Goal: Information Seeking & Learning: Stay updated

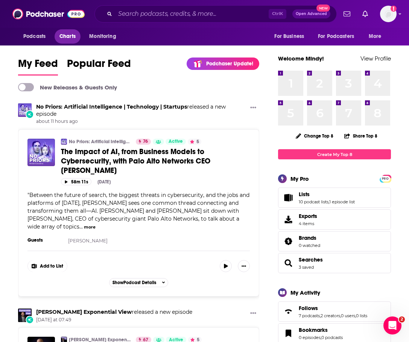
click at [68, 36] on span "Charts" at bounding box center [67, 36] width 16 height 11
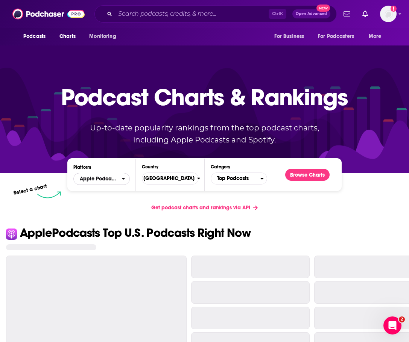
click at [117, 180] on span "Apple Podcasts" at bounding box center [99, 178] width 38 height 5
click at [111, 200] on span "Spotify" at bounding box center [101, 202] width 47 height 5
click at [303, 172] on button "Browse Charts" at bounding box center [307, 175] width 44 height 12
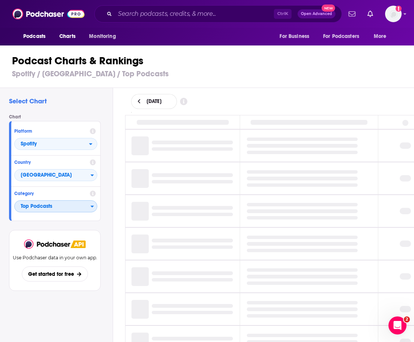
click at [84, 212] on span "Top Podcasts" at bounding box center [53, 206] width 76 height 13
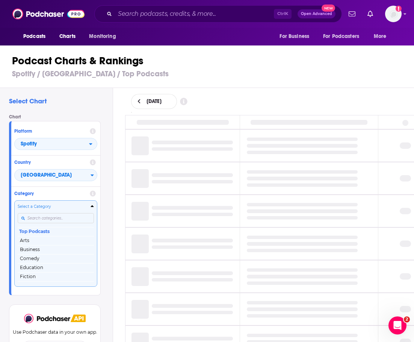
click at [56, 217] on input "Categories" at bounding box center [56, 218] width 76 height 10
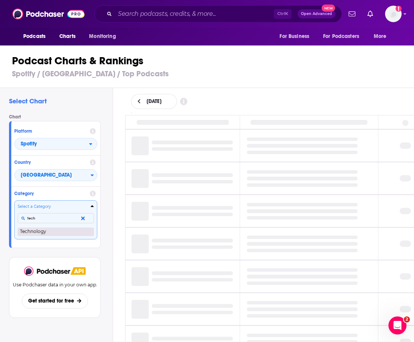
type input "tech"
click at [43, 232] on button "Technology" at bounding box center [56, 231] width 76 height 9
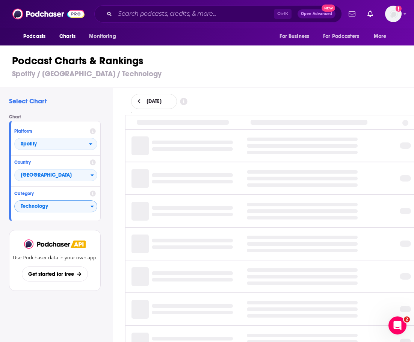
click at [139, 99] on icon at bounding box center [139, 101] width 3 height 5
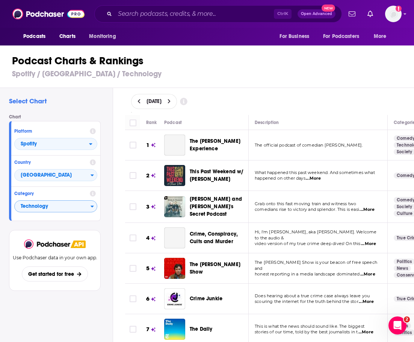
click at [138, 102] on icon at bounding box center [139, 101] width 3 height 5
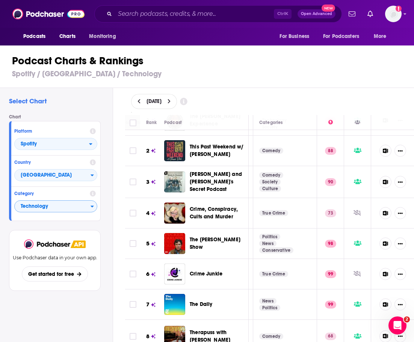
scroll to position [0, 140]
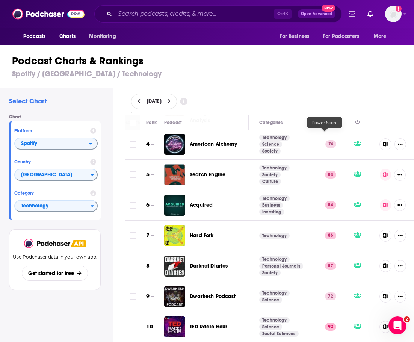
scroll to position [125, 140]
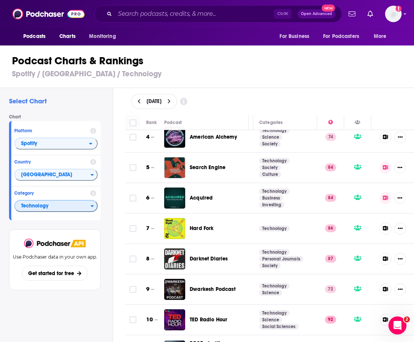
click at [50, 205] on span "Technology" at bounding box center [53, 206] width 76 height 13
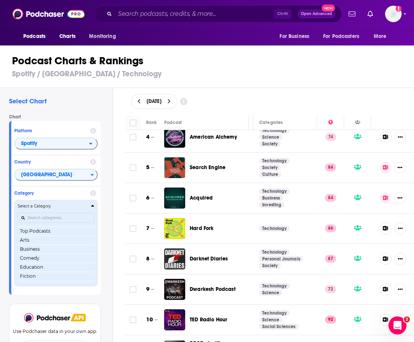
scroll to position [88, 0]
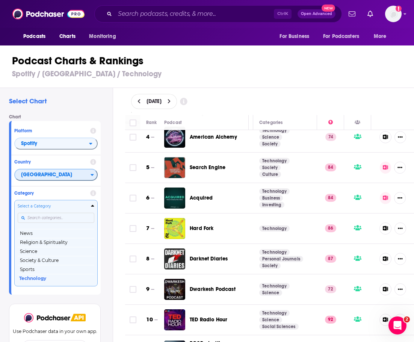
click at [67, 173] on span "[GEOGRAPHIC_DATA]" at bounding box center [53, 175] width 76 height 13
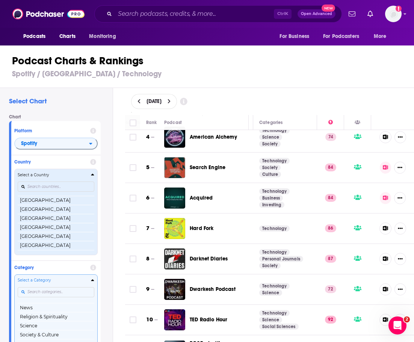
scroll to position [0, 0]
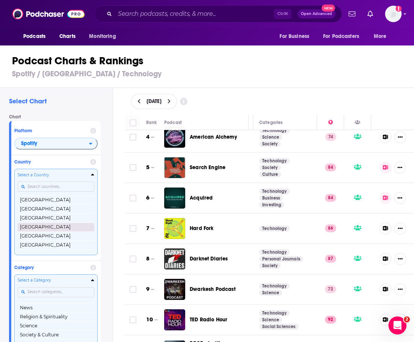
click at [45, 229] on button "[GEOGRAPHIC_DATA]" at bounding box center [56, 227] width 77 height 9
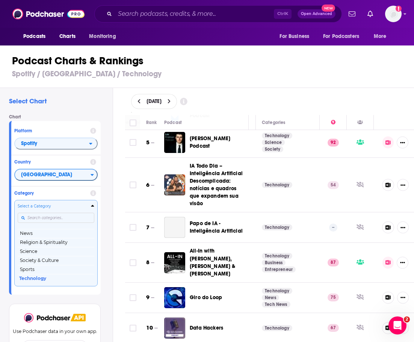
scroll to position [125, 132]
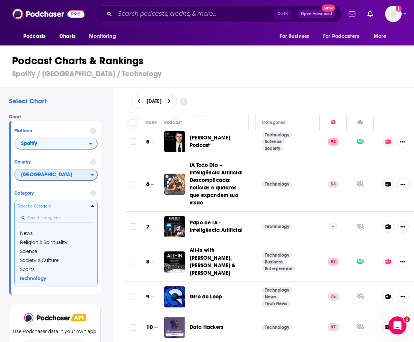
click at [39, 171] on span "[GEOGRAPHIC_DATA]" at bounding box center [53, 175] width 76 height 13
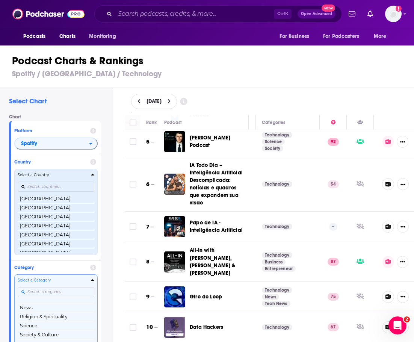
scroll to position [58, 0]
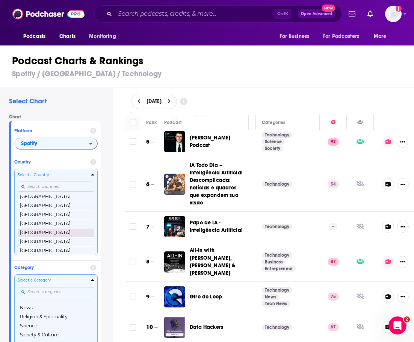
click at [65, 233] on button "[GEOGRAPHIC_DATA]" at bounding box center [56, 232] width 77 height 9
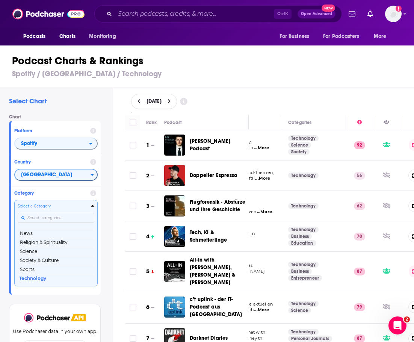
scroll to position [0, 107]
